Goal: Task Accomplishment & Management: Complete application form

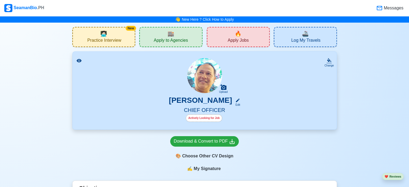
click at [167, 32] on span "🏬" at bounding box center [170, 34] width 7 height 8
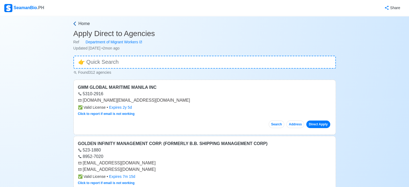
click at [73, 24] on icon at bounding box center [74, 24] width 2 height 4
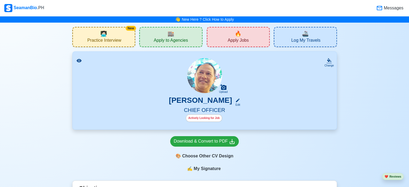
click at [231, 34] on div "🔥 Apply Jobs" at bounding box center [238, 37] width 63 height 20
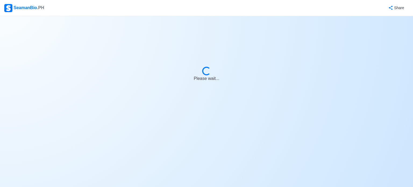
select select "Chief Officer"
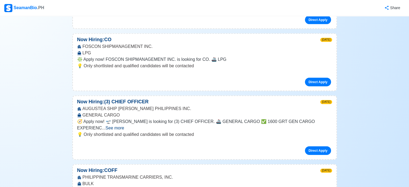
scroll to position [1232, 0]
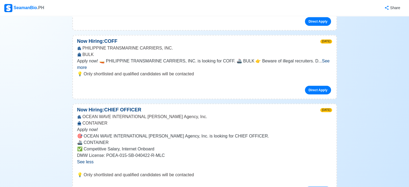
scroll to position [1361, 0]
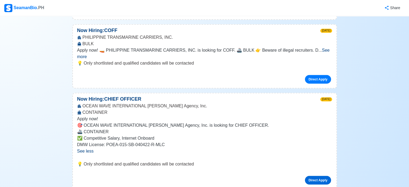
click at [321, 176] on link "Direct Apply" at bounding box center [318, 180] width 26 height 9
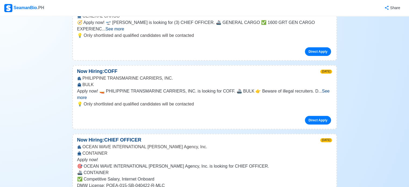
scroll to position [1318, 0]
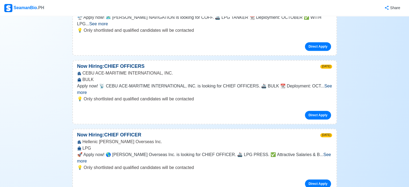
scroll to position [2286, 0]
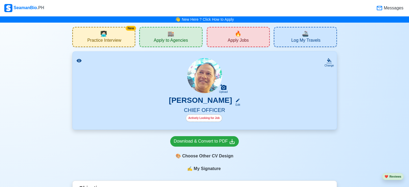
click at [238, 36] on span "🔥" at bounding box center [238, 34] width 7 height 8
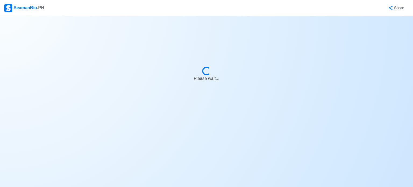
select select "Chief Officer"
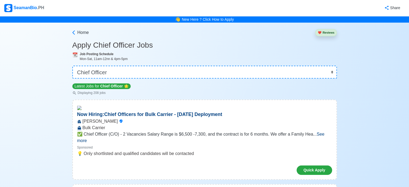
click at [290, 150] on p "💡 Only shortlisted and qualified candidates will be contacted" at bounding box center [204, 153] width 255 height 6
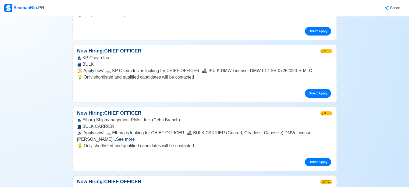
scroll to position [4161, 0]
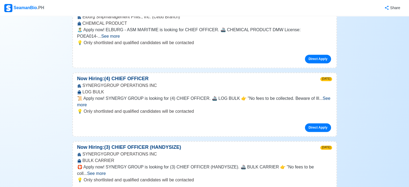
scroll to position [4924, 0]
